Goal: Information Seeking & Learning: Learn about a topic

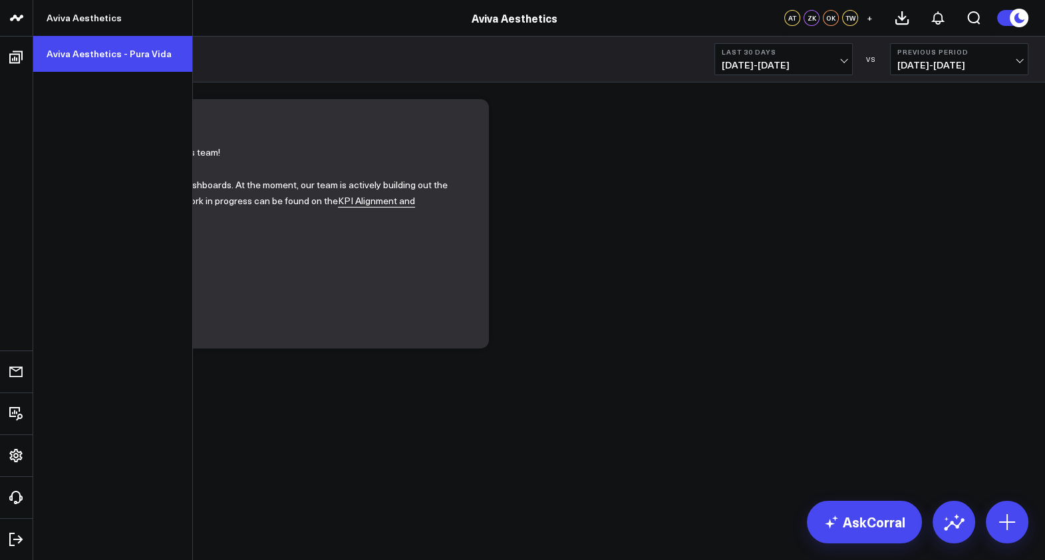
click at [85, 50] on link "Aviva Aesthetics - Pura Vida" at bounding box center [112, 54] width 159 height 36
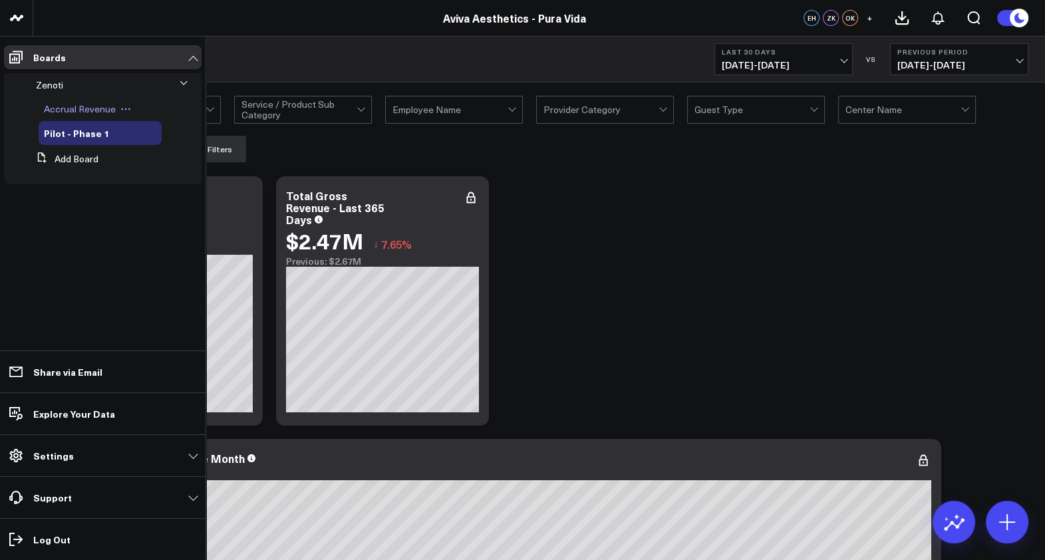
click at [78, 109] on span "Accrual Revenue" at bounding box center [80, 108] width 72 height 13
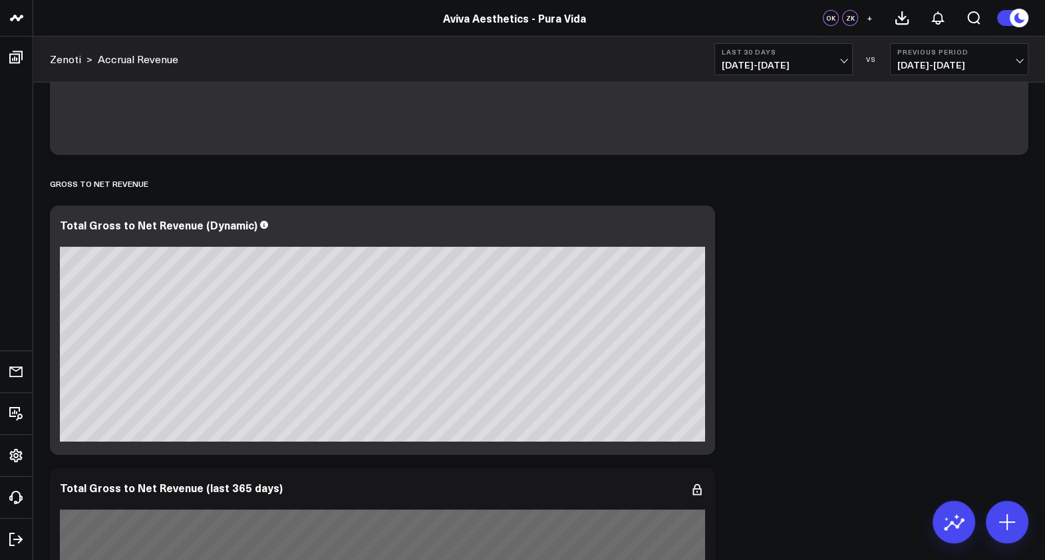
scroll to position [249, 0]
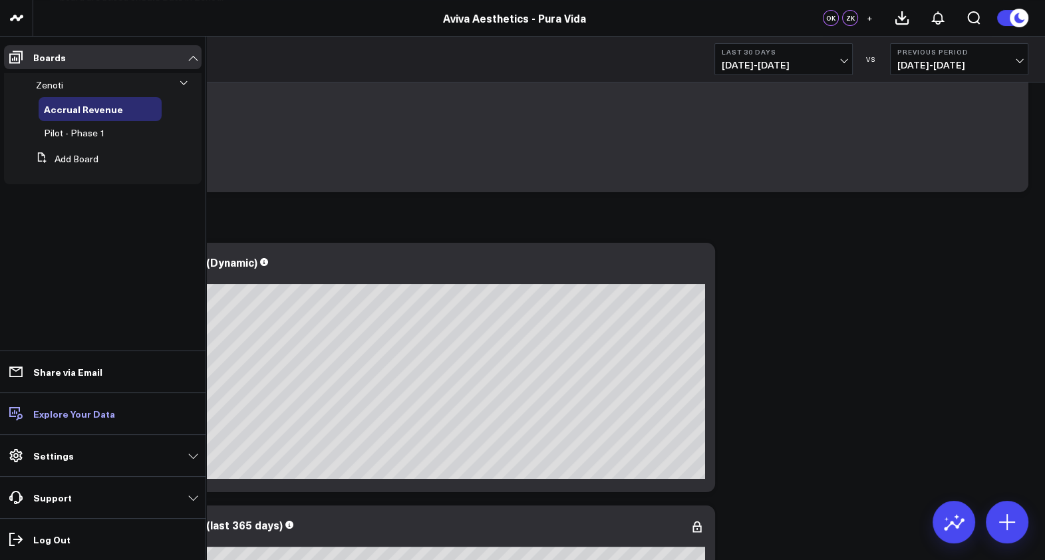
click at [55, 414] on p "Explore Your Data" at bounding box center [74, 413] width 82 height 11
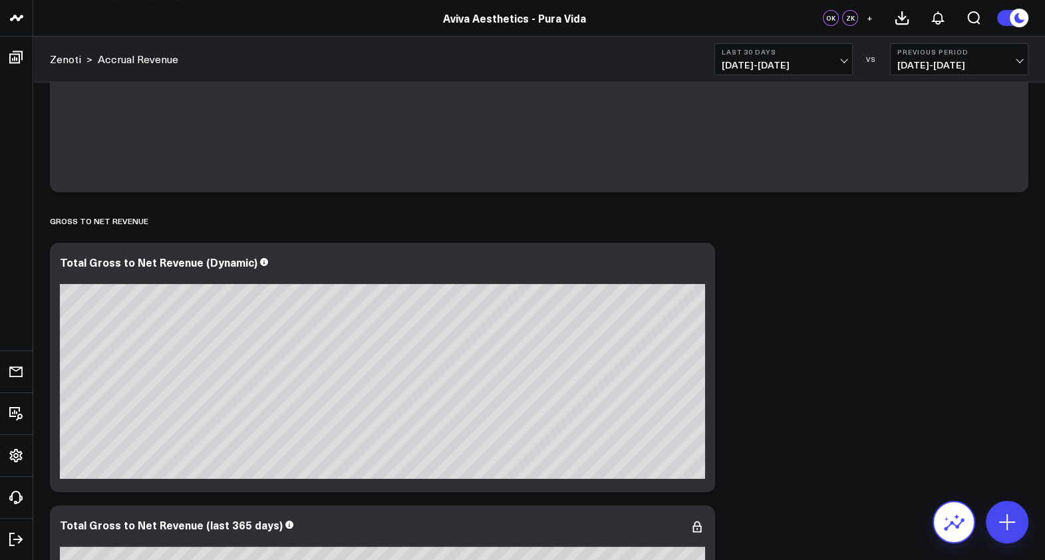
click at [958, 519] on icon at bounding box center [953, 521] width 21 height 21
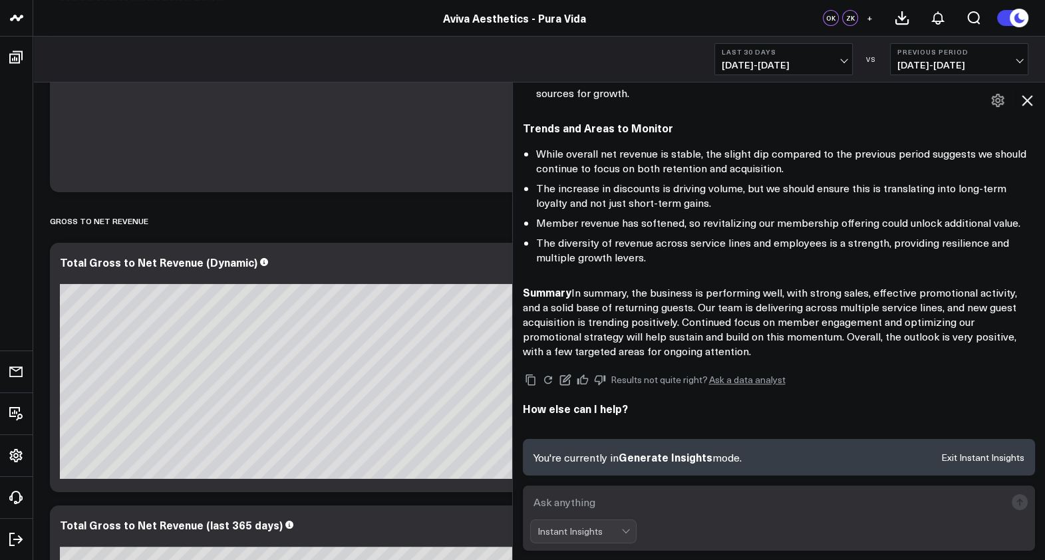
scroll to position [775, 0]
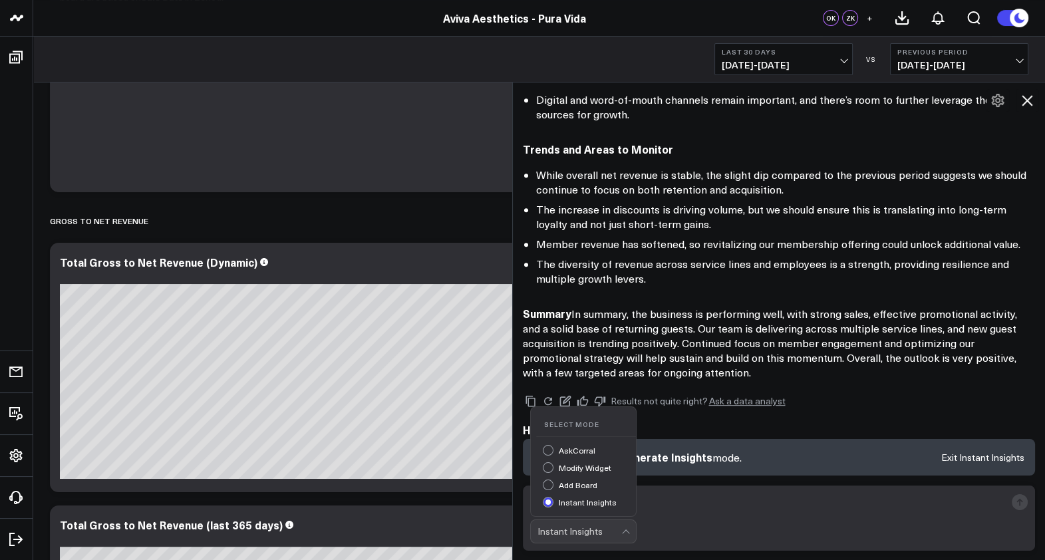
click at [618, 531] on div "Instant Insights" at bounding box center [579, 531] width 84 height 11
click at [621, 531] on div "Instant Insights" at bounding box center [579, 531] width 84 height 11
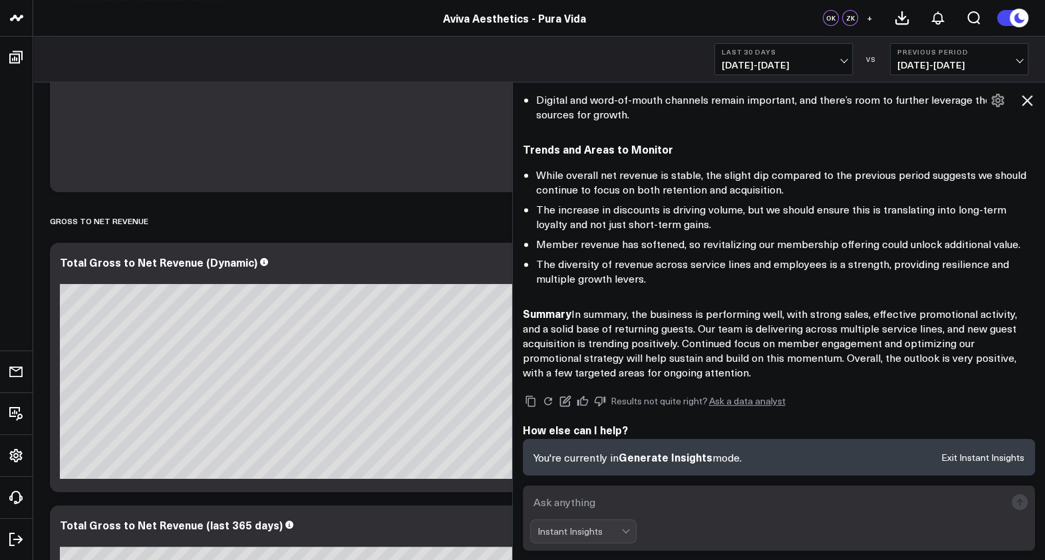
click at [1030, 98] on icon at bounding box center [1027, 100] width 11 height 11
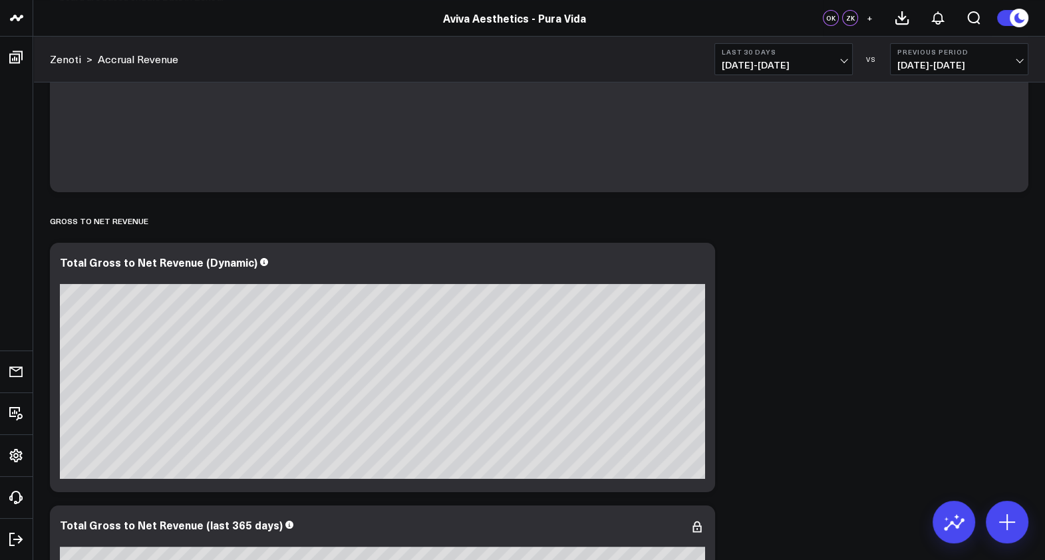
scroll to position [739, 0]
click at [961, 536] on button at bounding box center [954, 522] width 43 height 43
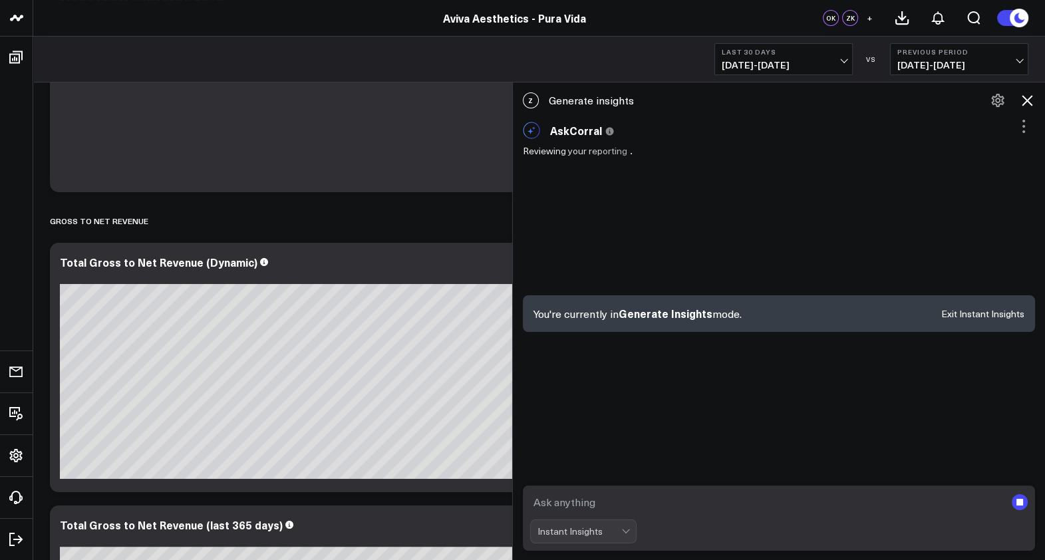
click at [983, 311] on button "Exit Instant Insights" at bounding box center [982, 313] width 83 height 9
click at [980, 315] on button "Exit Instant Insights" at bounding box center [982, 313] width 83 height 9
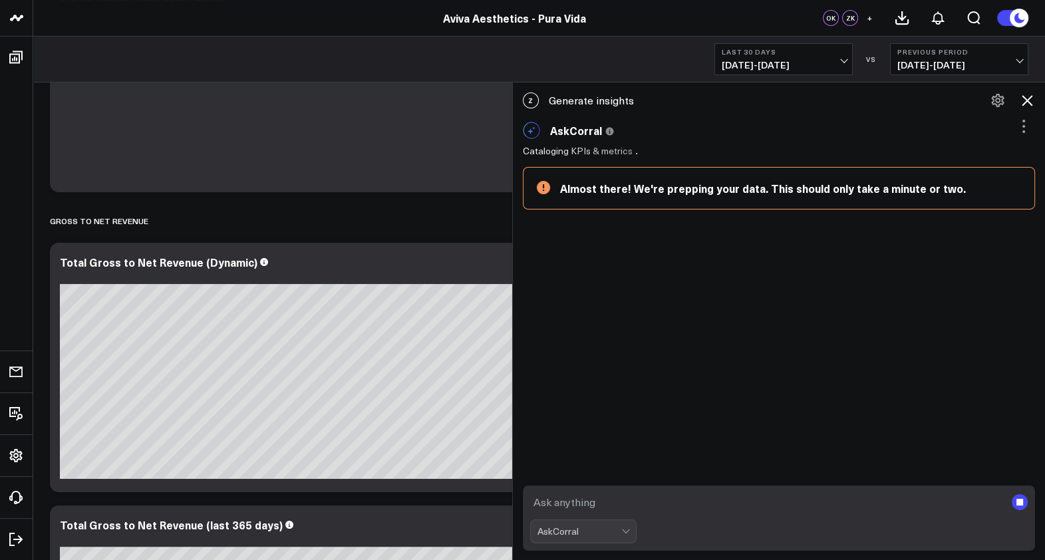
click at [1000, 101] on icon at bounding box center [998, 100] width 16 height 16
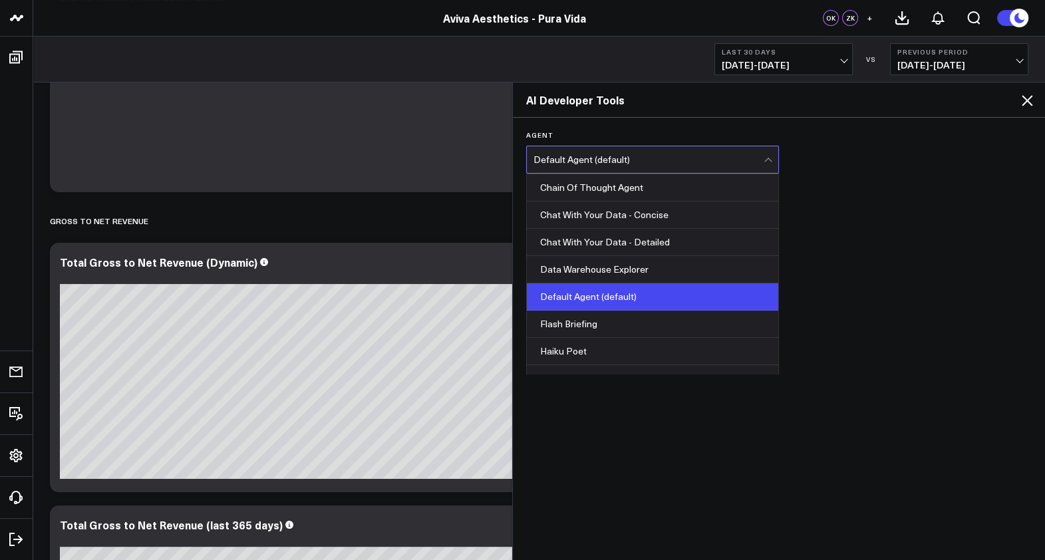
click at [761, 156] on div "Default Agent (default)" at bounding box center [648, 159] width 230 height 11
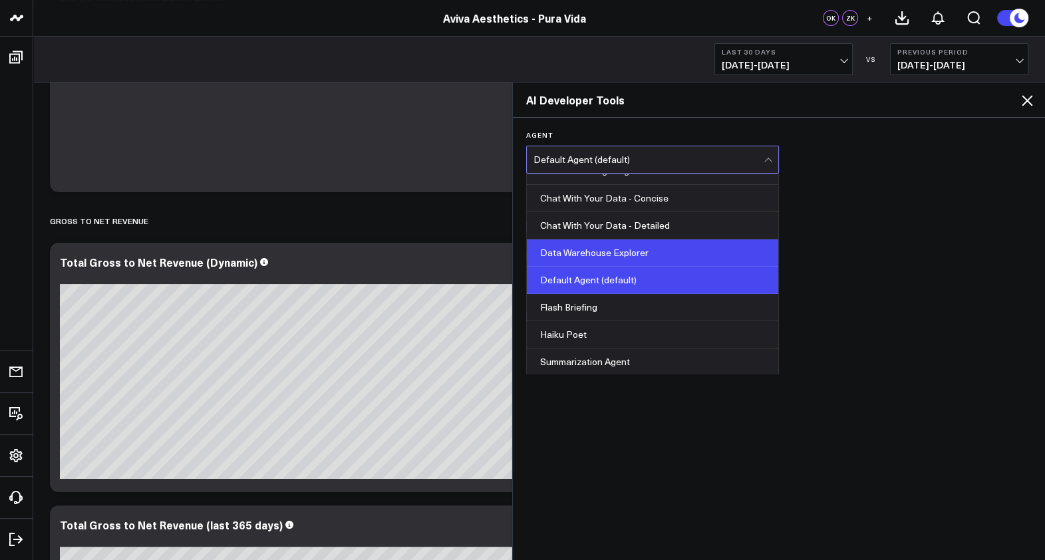
scroll to position [0, 0]
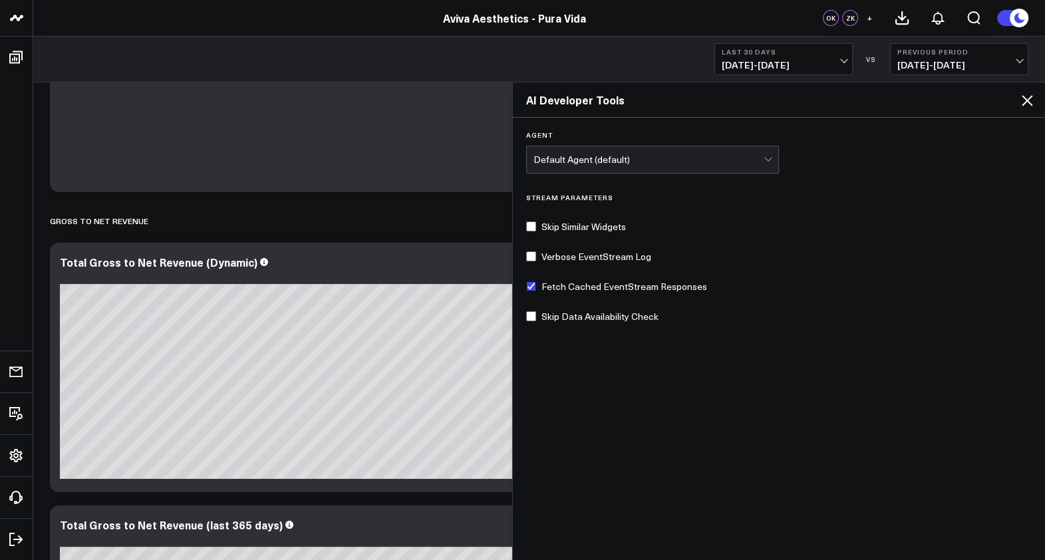
click at [928, 150] on div "Agent Default Agent (default) Stream Parameters Skip Similar Widgets Verbose Ev…" at bounding box center [779, 338] width 533 height 440
